Goal: Information Seeking & Learning: Check status

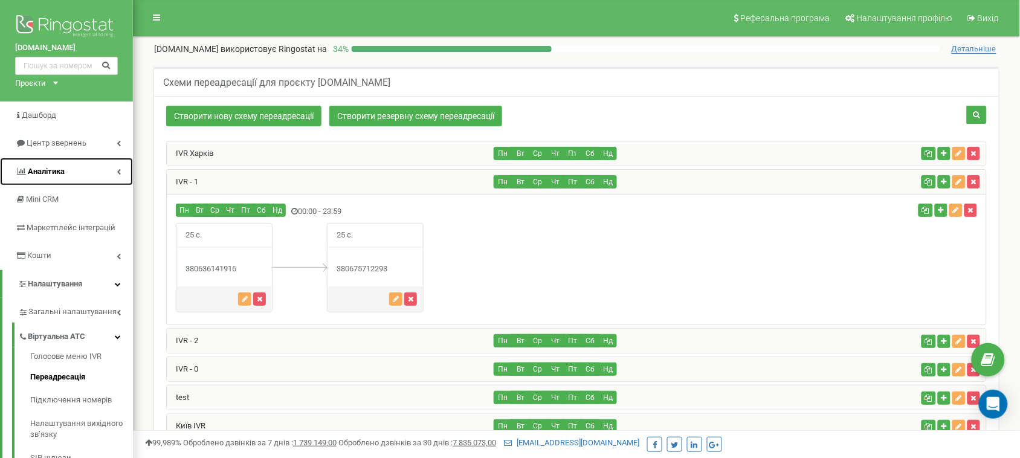
click at [100, 158] on link "Аналiтика" at bounding box center [66, 172] width 133 height 28
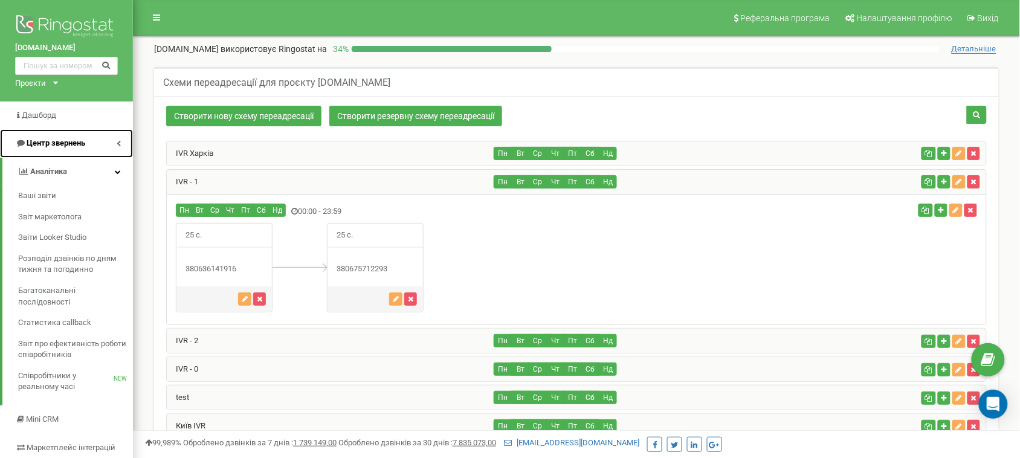
click at [83, 148] on span "Центр звернень" at bounding box center [50, 143] width 70 height 11
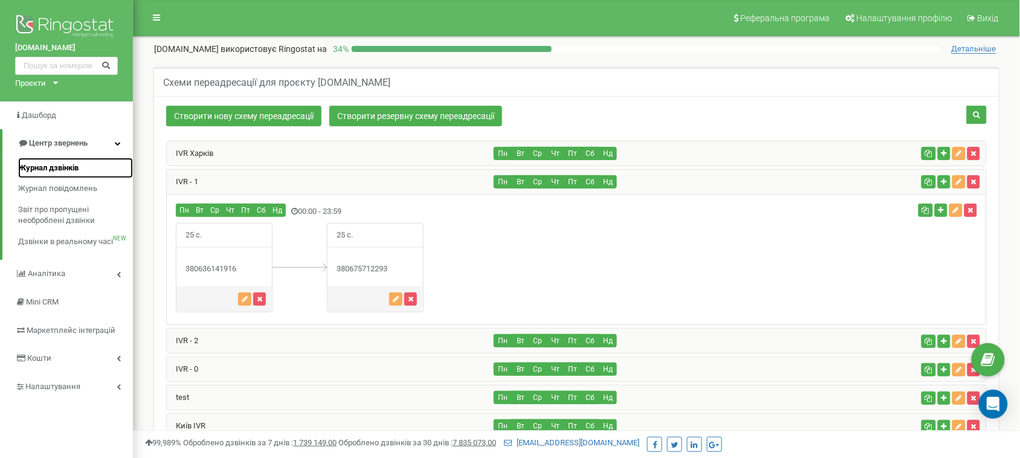
click at [70, 165] on span "Журнал дзвінків" at bounding box center [48, 167] width 60 height 11
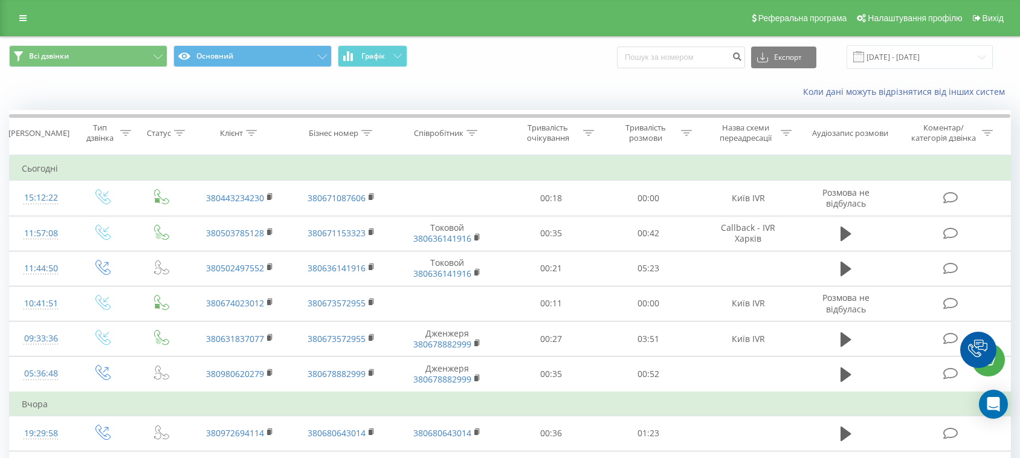
click at [718, 59] on input at bounding box center [681, 58] width 128 height 22
click at [722, 55] on input "0677229717" at bounding box center [681, 58] width 128 height 22
type input "0677229717"
click at [742, 57] on icon "submit" at bounding box center [737, 54] width 10 height 7
